Goal: Task Accomplishment & Management: Use online tool/utility

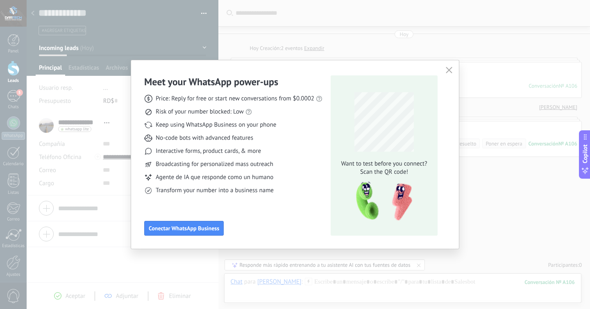
click at [459, 65] on div "Meet your WhatsApp power‑ups Price: Reply for free or start new conversations f…" at bounding box center [295, 154] width 329 height 189
click at [447, 67] on icon "button" at bounding box center [449, 70] width 7 height 7
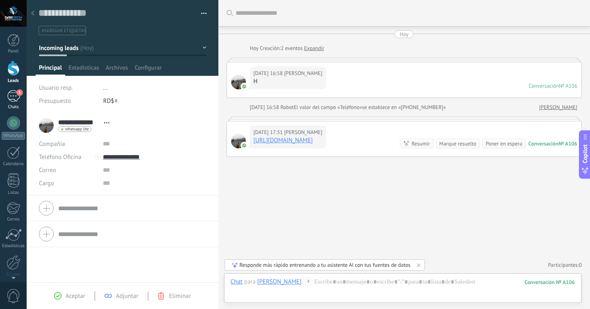
click at [16, 96] on div "5" at bounding box center [13, 96] width 13 height 12
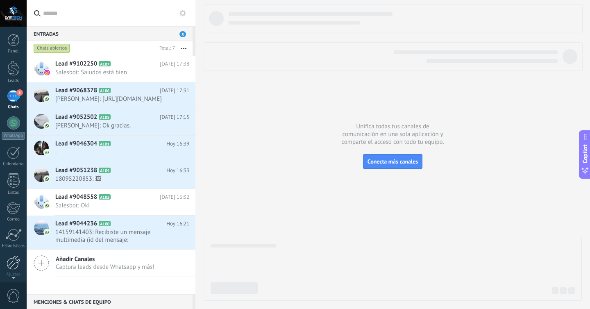
click at [19, 265] on div at bounding box center [14, 262] width 14 height 14
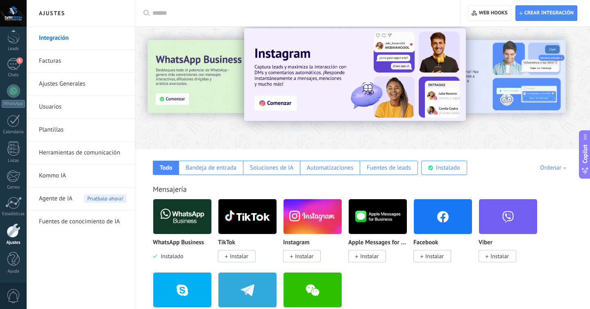
scroll to position [14, 0]
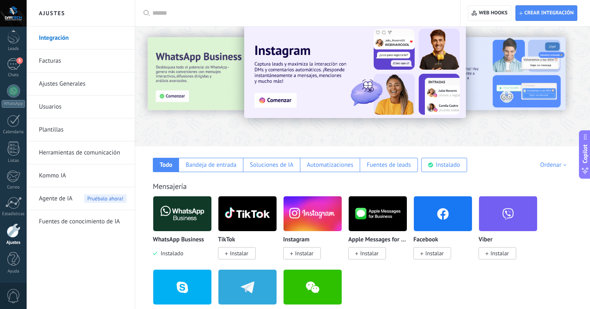
click at [243, 253] on span "Instalar" at bounding box center [239, 253] width 18 height 7
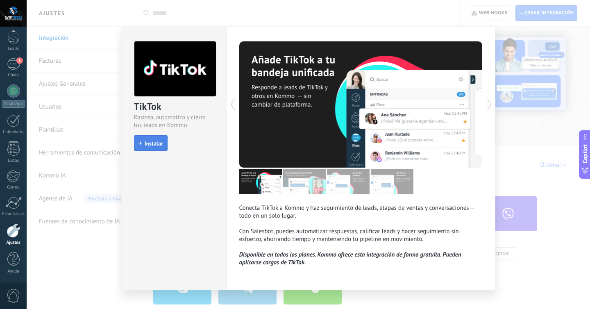
click at [157, 142] on span "Instalar" at bounding box center [154, 144] width 18 height 6
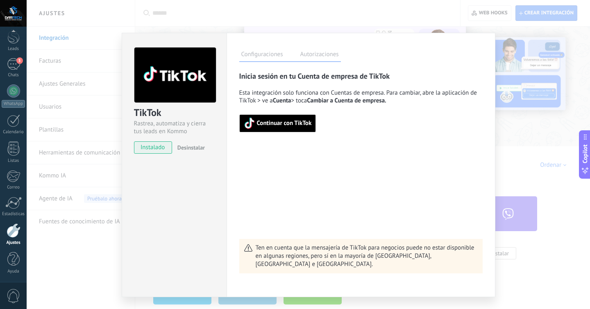
click at [263, 118] on span "Continuar con TikTok" at bounding box center [278, 123] width 68 height 11
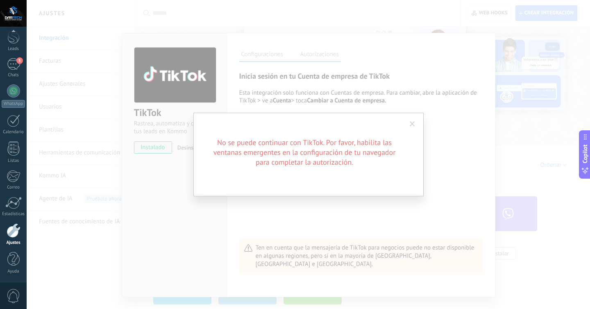
click at [414, 123] on span at bounding box center [412, 124] width 5 height 6
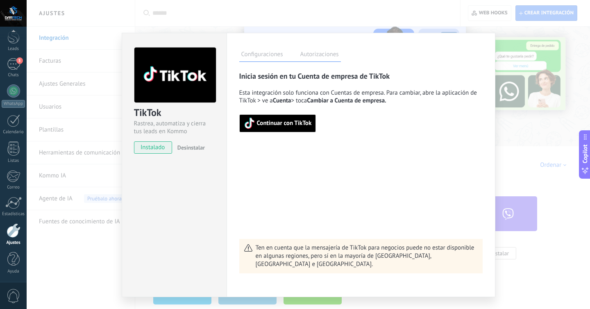
click at [255, 129] on span "Continuar con TikTok" at bounding box center [278, 123] width 68 height 11
click at [186, 145] on span "Desinstalar" at bounding box center [190, 147] width 27 height 7
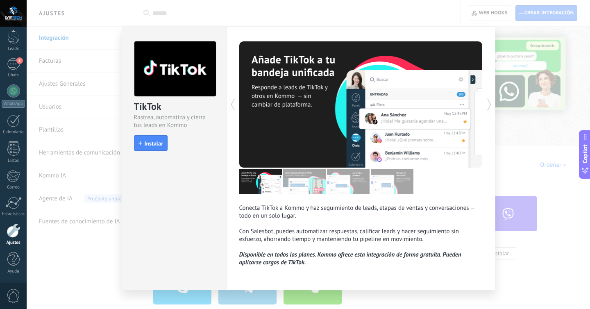
click at [186, 145] on div "install Instalar" at bounding box center [174, 143] width 81 height 16
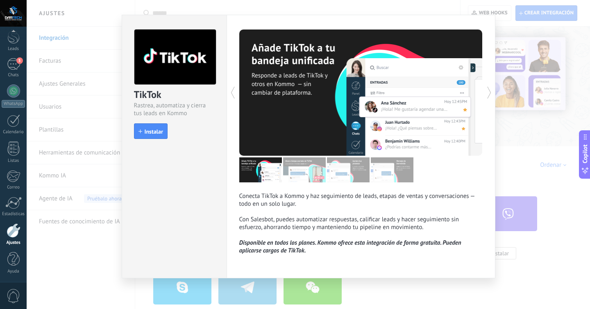
click at [90, 103] on div "TikTok Rastrea, automatiza y cierra tus leads en Kommo install Instalar Conecta…" at bounding box center [308, 154] width 563 height 309
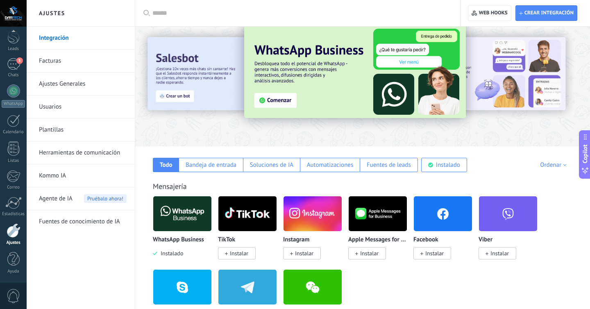
scroll to position [0, 0]
click at [191, 214] on img at bounding box center [182, 214] width 58 height 40
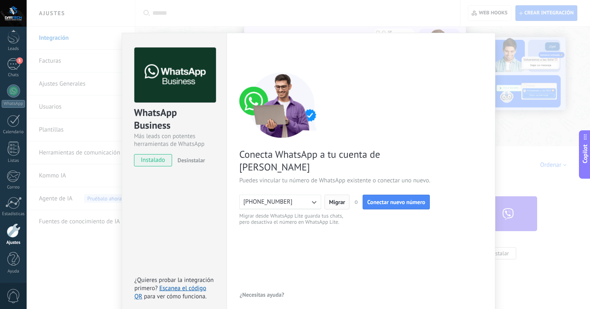
click at [339, 199] on span "Migrar" at bounding box center [337, 202] width 16 height 6
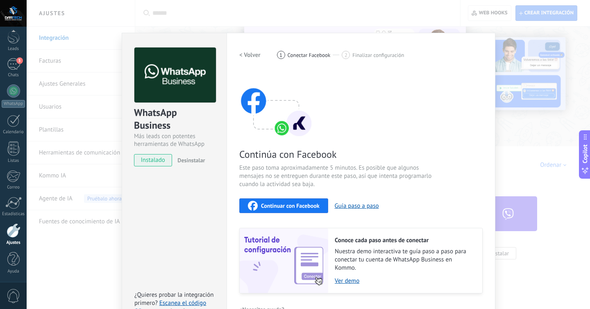
click at [158, 161] on span "instalado" at bounding box center [152, 160] width 37 height 12
click at [154, 161] on span "instalado" at bounding box center [152, 160] width 37 height 12
